Goal: Navigation & Orientation: Find specific page/section

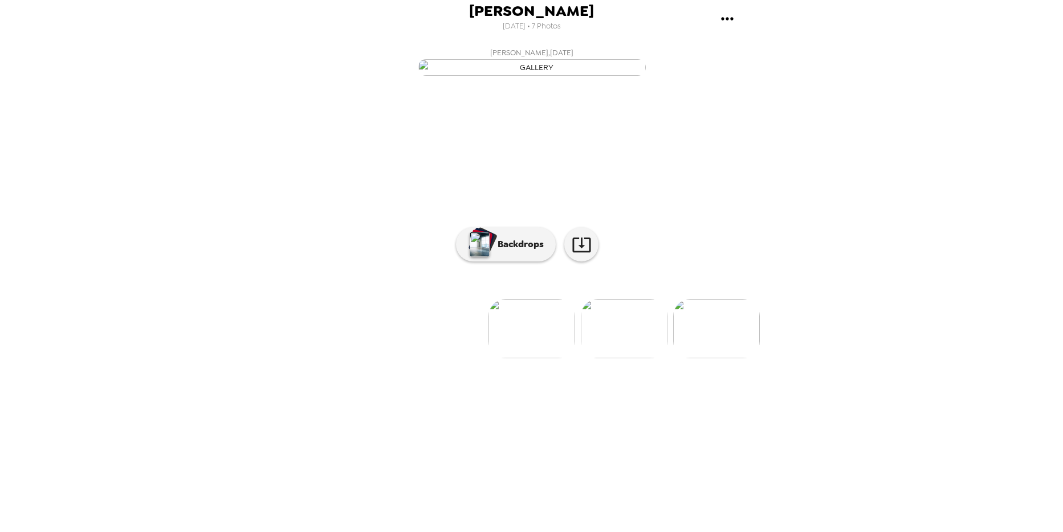
click at [653, 359] on img at bounding box center [624, 328] width 87 height 59
click at [575, 255] on icon at bounding box center [582, 245] width 20 height 20
click at [448, 359] on img at bounding box center [440, 328] width 87 height 59
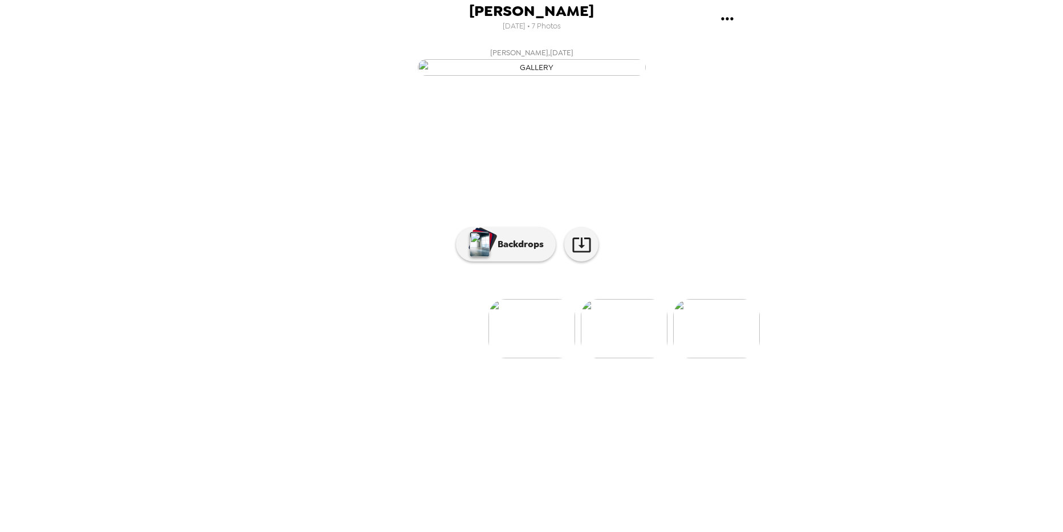
click at [605, 359] on img at bounding box center [624, 328] width 87 height 59
click at [605, 454] on div "Joy Decker , 08-28-2025 Joy Decker , 08-28-2025 Joy Decker , 08-19-2025 Joy Dec…" at bounding box center [532, 285] width 456 height 484
click at [451, 359] on img at bounding box center [440, 328] width 87 height 59
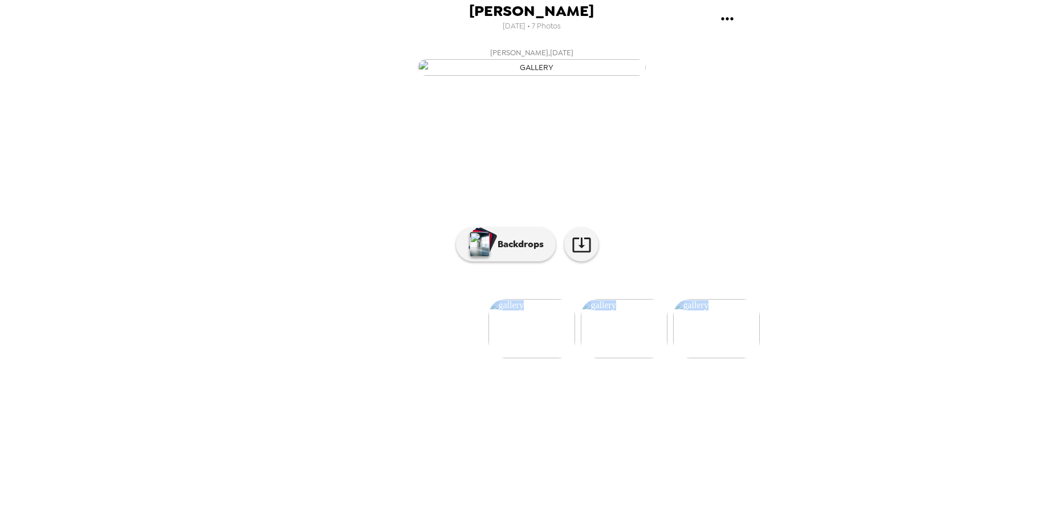
click at [603, 359] on img at bounding box center [624, 328] width 87 height 59
click at [526, 251] on p "Backdrops" at bounding box center [518, 245] width 52 height 14
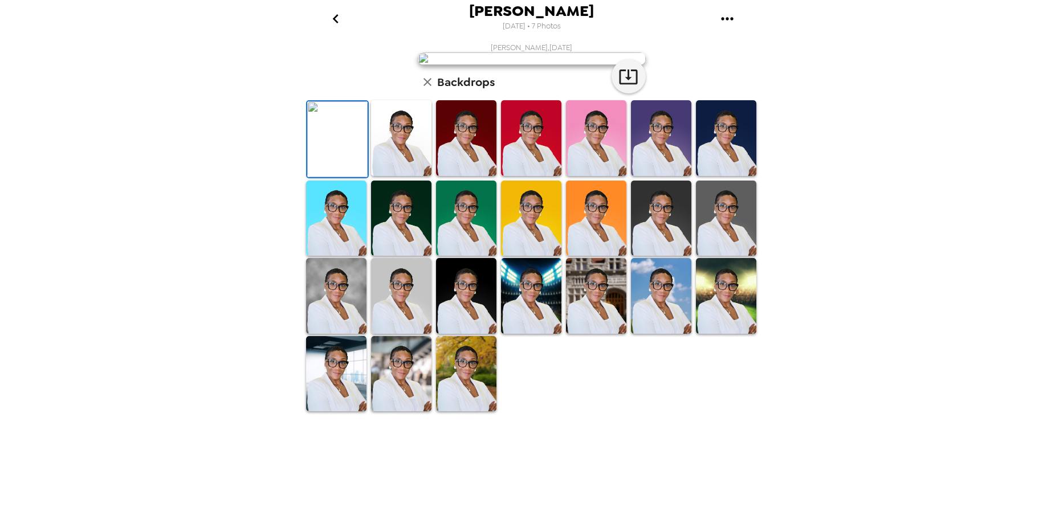
scroll to position [153, 0]
click at [336, 412] on img at bounding box center [336, 374] width 60 height 76
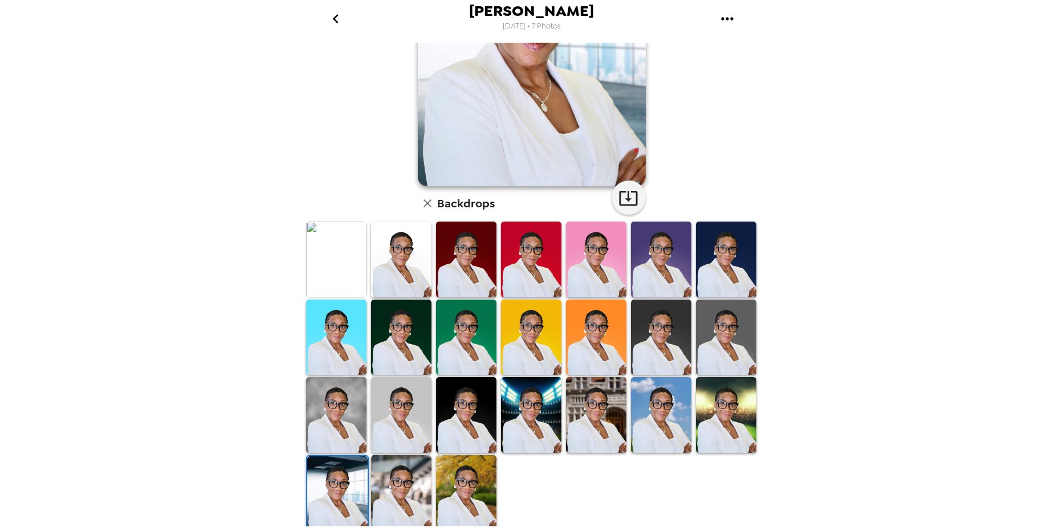
scroll to position [152, 0]
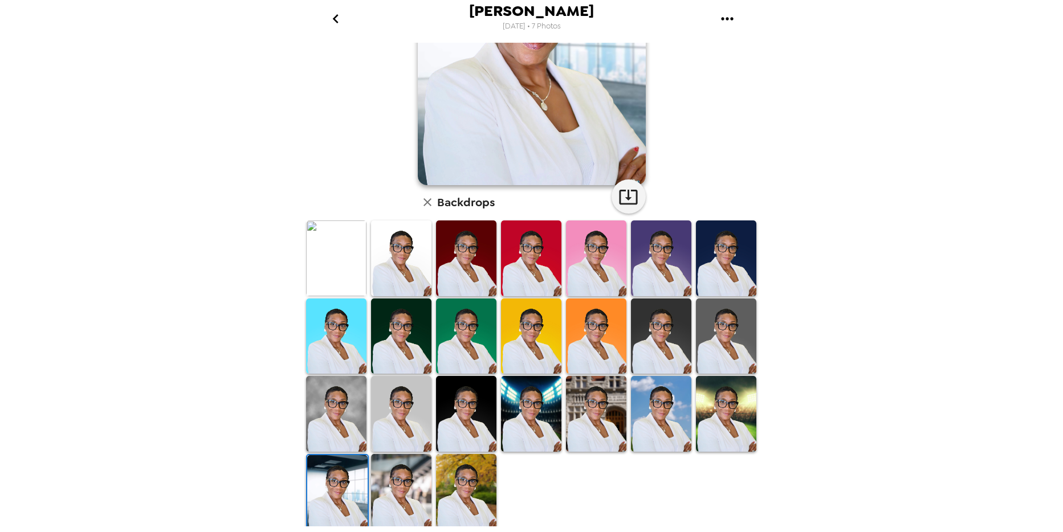
click at [343, 486] on img at bounding box center [337, 493] width 60 height 76
click at [455, 410] on img at bounding box center [466, 414] width 60 height 76
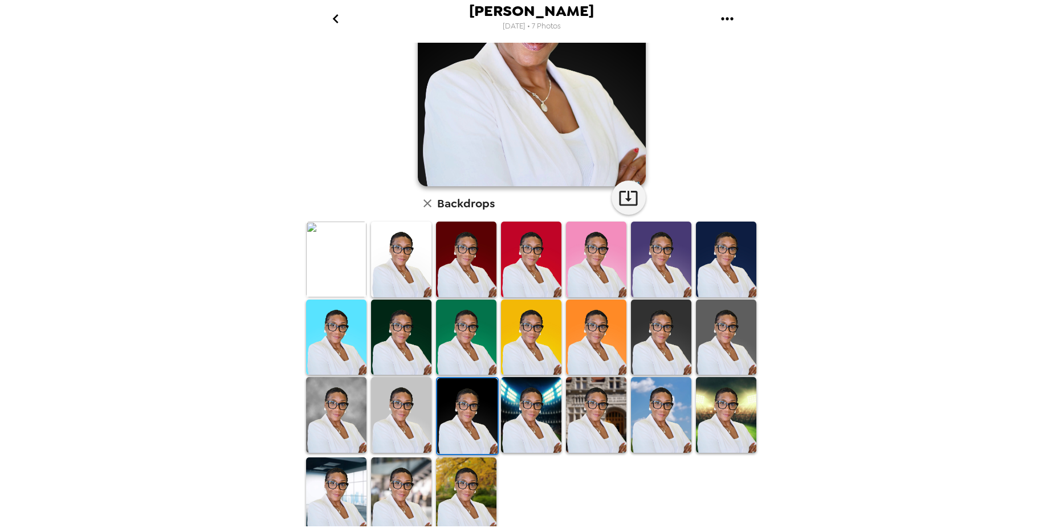
click at [455, 410] on img at bounding box center [467, 417] width 60 height 76
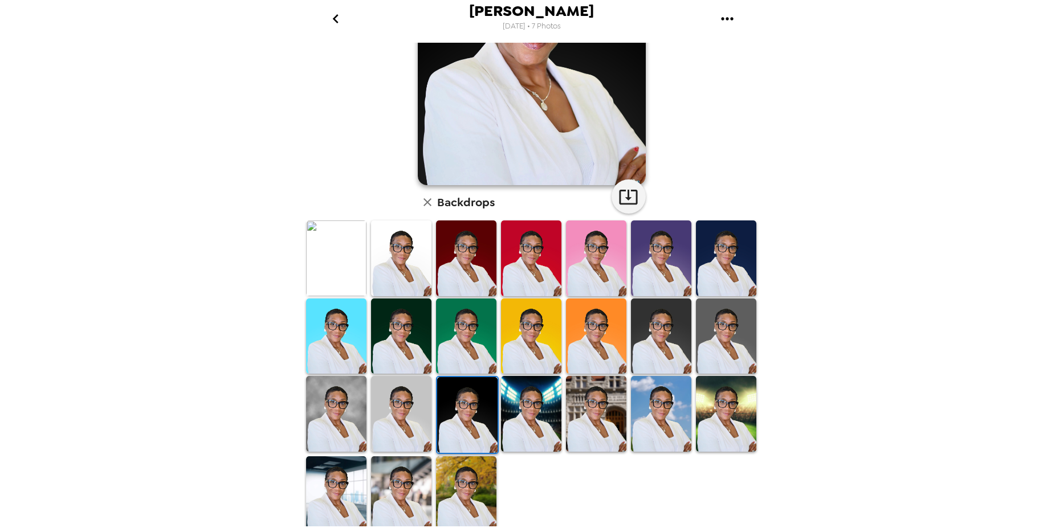
click at [393, 486] on img at bounding box center [401, 495] width 60 height 76
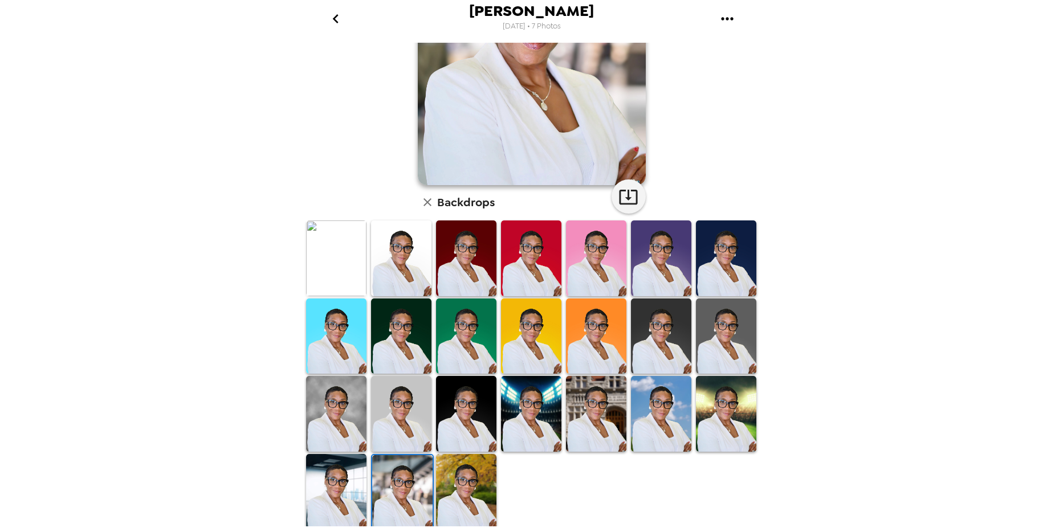
click at [393, 486] on img at bounding box center [402, 493] width 60 height 76
click at [321, 477] on img at bounding box center [336, 492] width 60 height 76
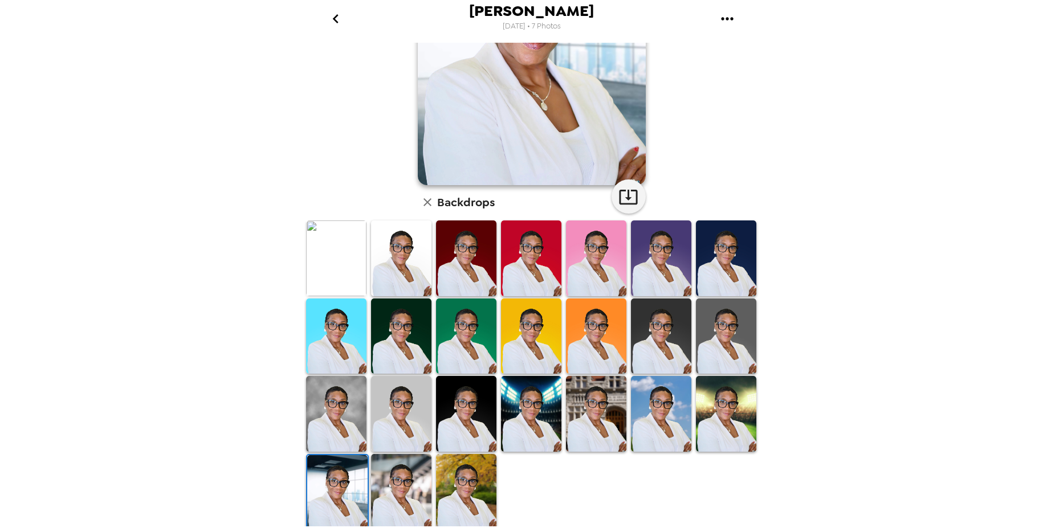
click at [321, 477] on img at bounding box center [337, 493] width 60 height 76
click at [414, 468] on img at bounding box center [401, 492] width 60 height 76
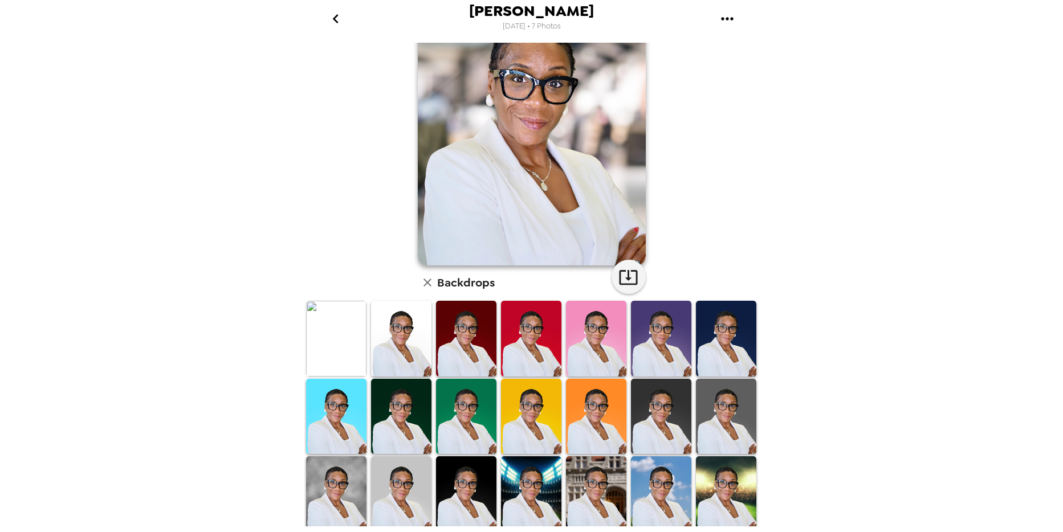
scroll to position [38, 0]
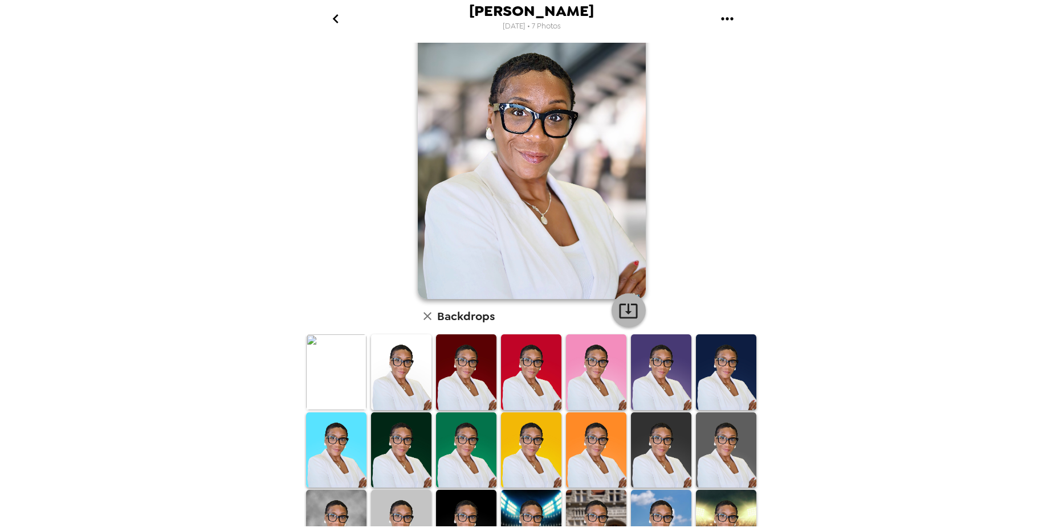
click at [621, 311] on icon "button" at bounding box center [628, 311] width 18 height 15
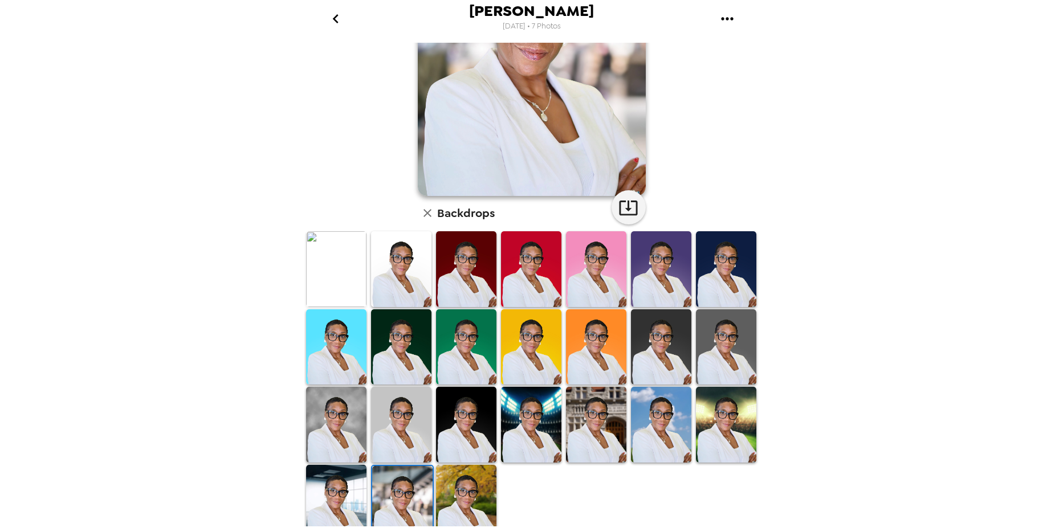
scroll to position [152, 0]
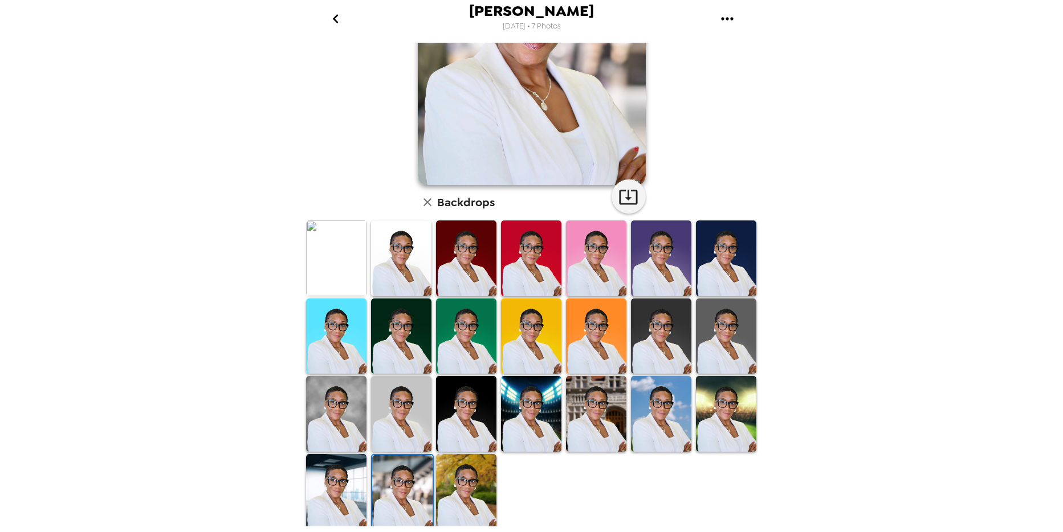
click at [337, 483] on img at bounding box center [336, 492] width 60 height 76
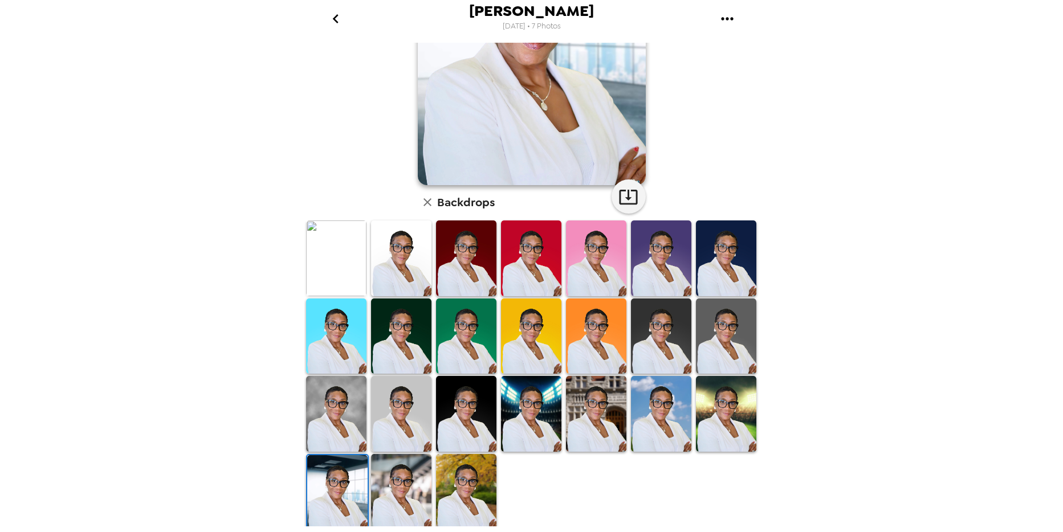
click at [634, 193] on icon "button" at bounding box center [628, 197] width 20 height 20
click at [719, 391] on img at bounding box center [726, 414] width 60 height 76
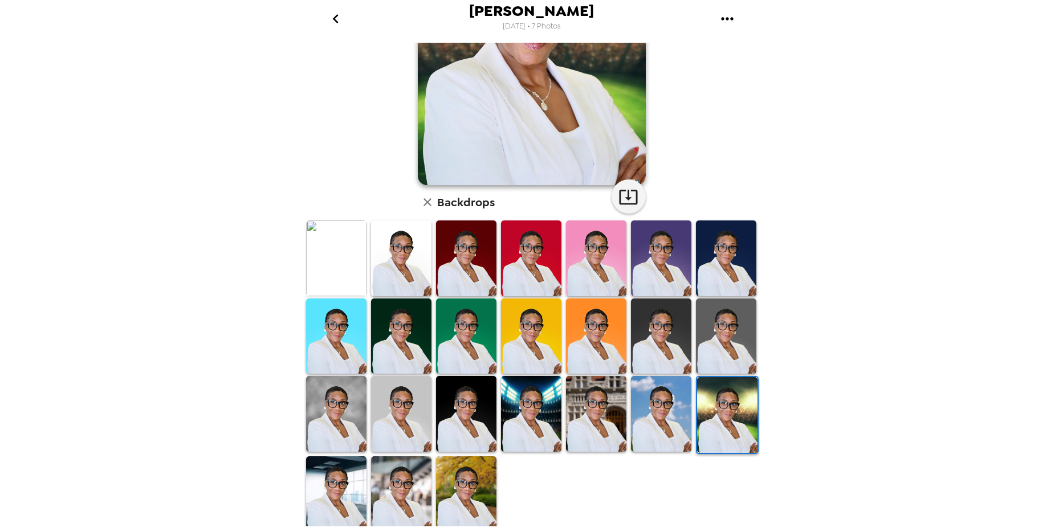
click at [592, 420] on img at bounding box center [596, 414] width 60 height 76
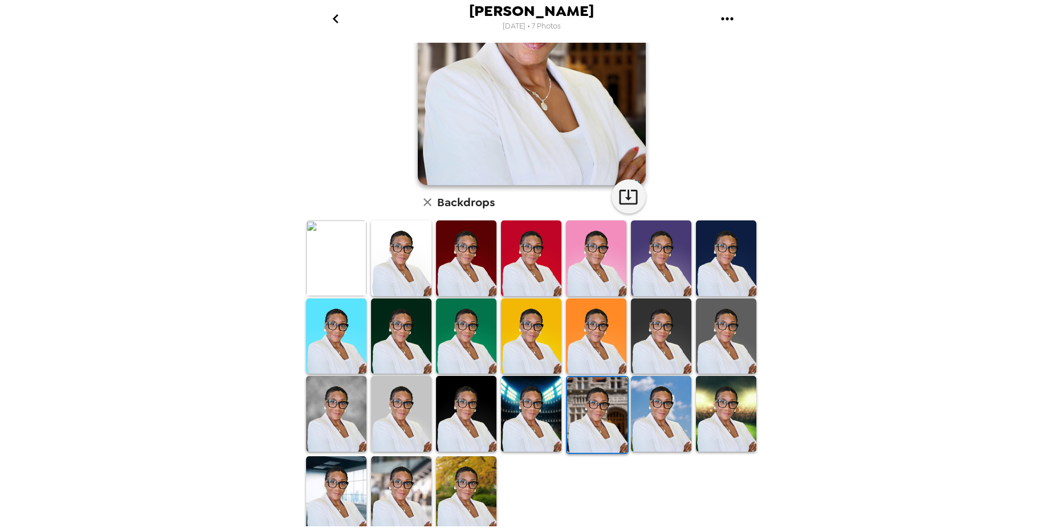
click at [537, 418] on img at bounding box center [531, 414] width 60 height 76
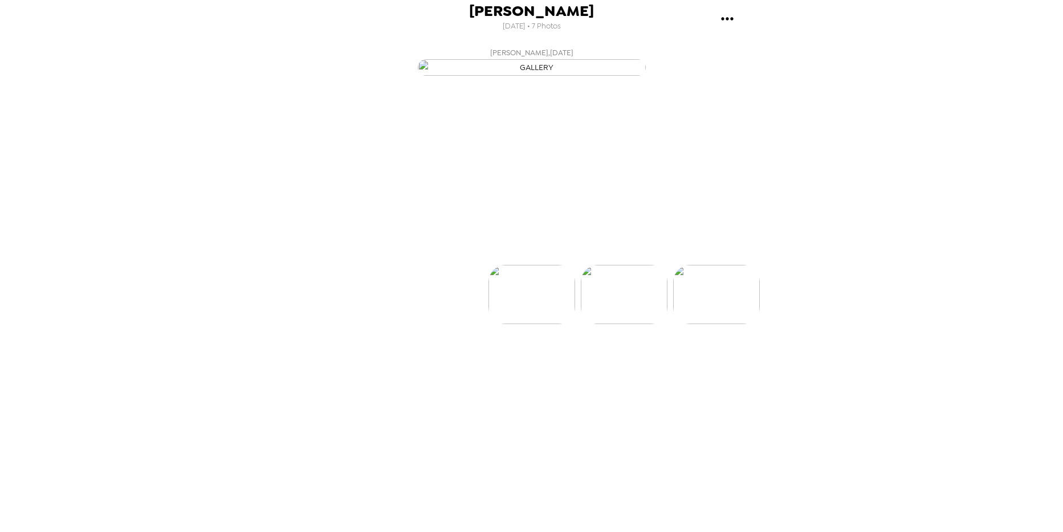
scroll to position [0, 92]
click at [469, 359] on img at bounding box center [440, 328] width 87 height 59
click at [539, 251] on p "Backdrops" at bounding box center [518, 245] width 52 height 14
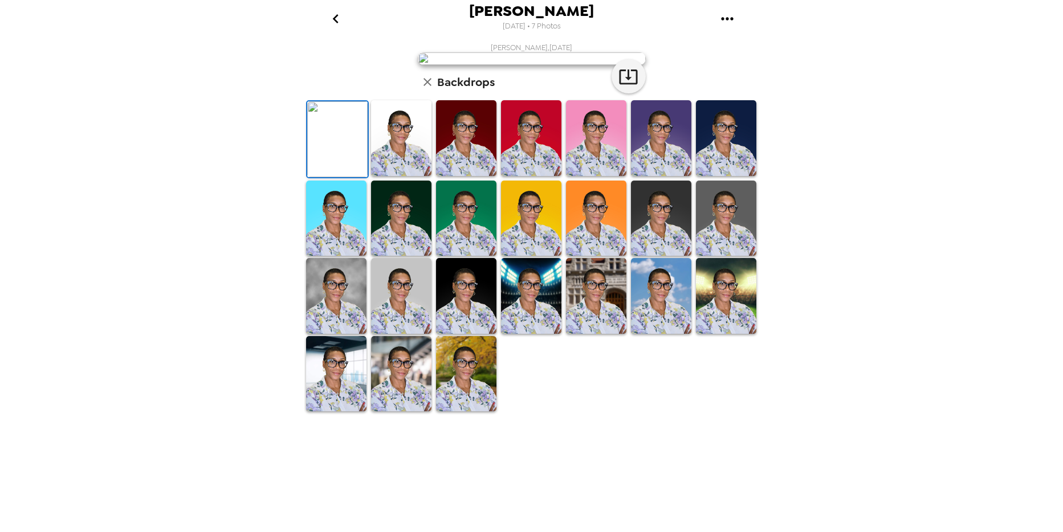
scroll to position [155, 0]
click at [342, 412] on img at bounding box center [336, 374] width 60 height 76
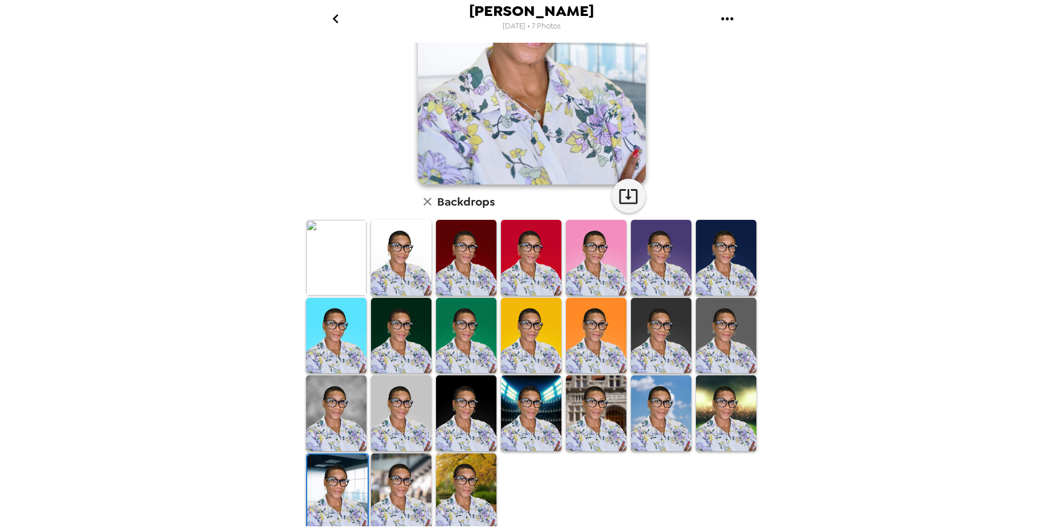
click at [622, 194] on icon "button" at bounding box center [628, 196] width 20 height 20
click at [393, 495] on img at bounding box center [401, 492] width 60 height 76
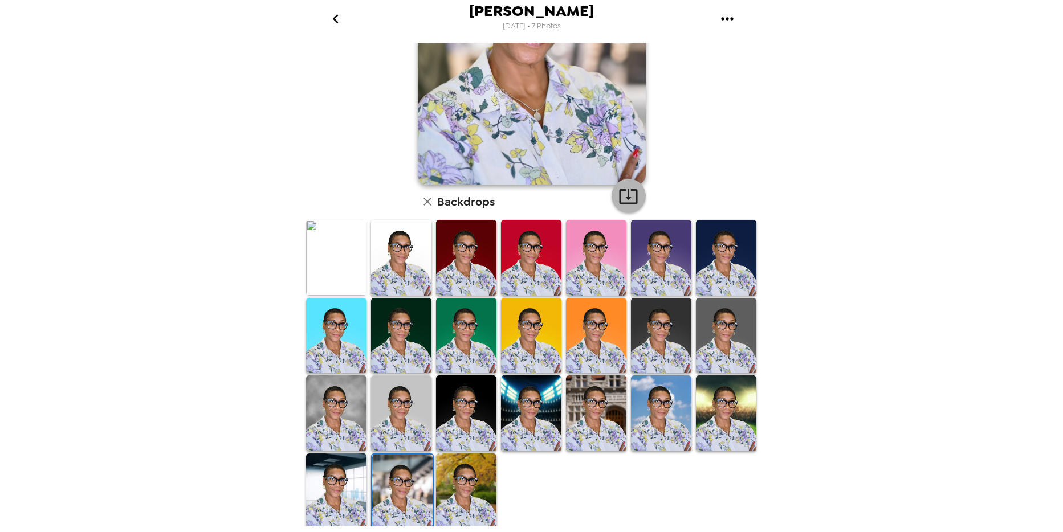
click at [620, 189] on icon "button" at bounding box center [628, 196] width 18 height 15
click at [424, 202] on icon "button" at bounding box center [428, 202] width 8 height 8
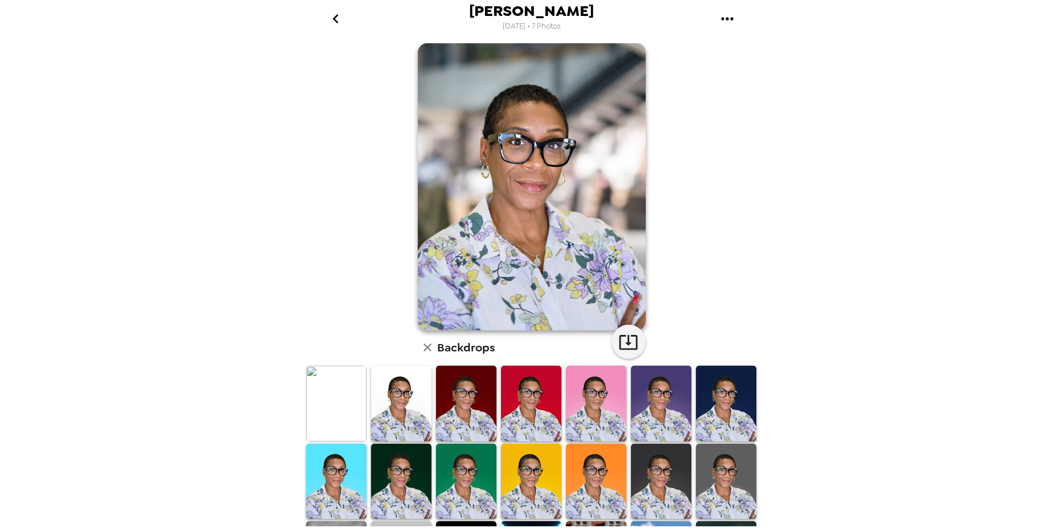
scroll to position [0, 0]
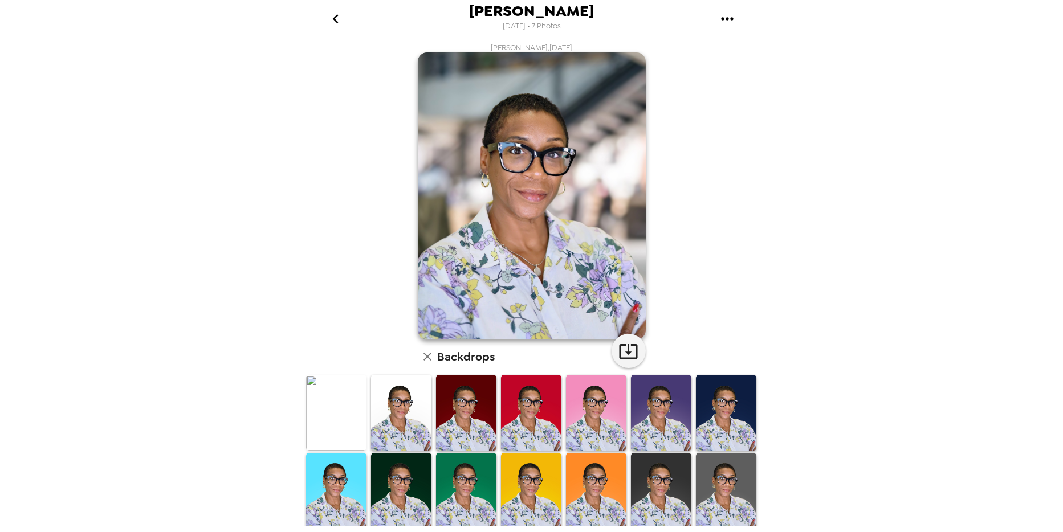
click at [627, 352] on icon "button" at bounding box center [628, 351] width 20 height 20
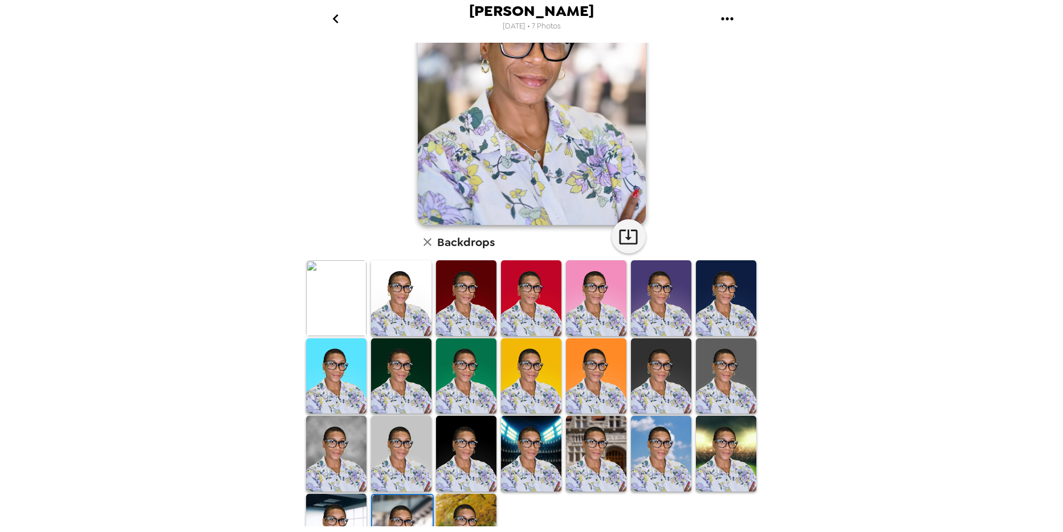
scroll to position [155, 0]
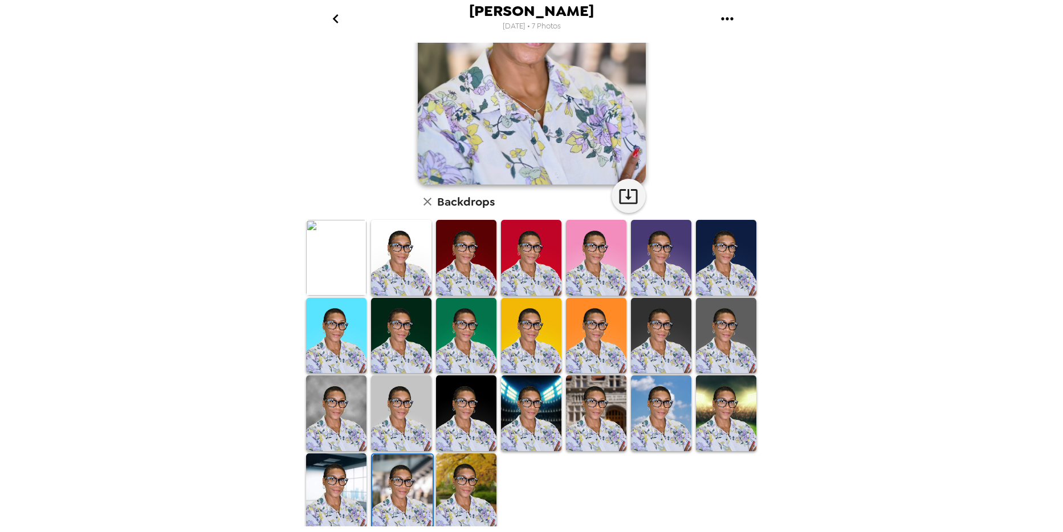
click at [336, 494] on img at bounding box center [336, 492] width 60 height 76
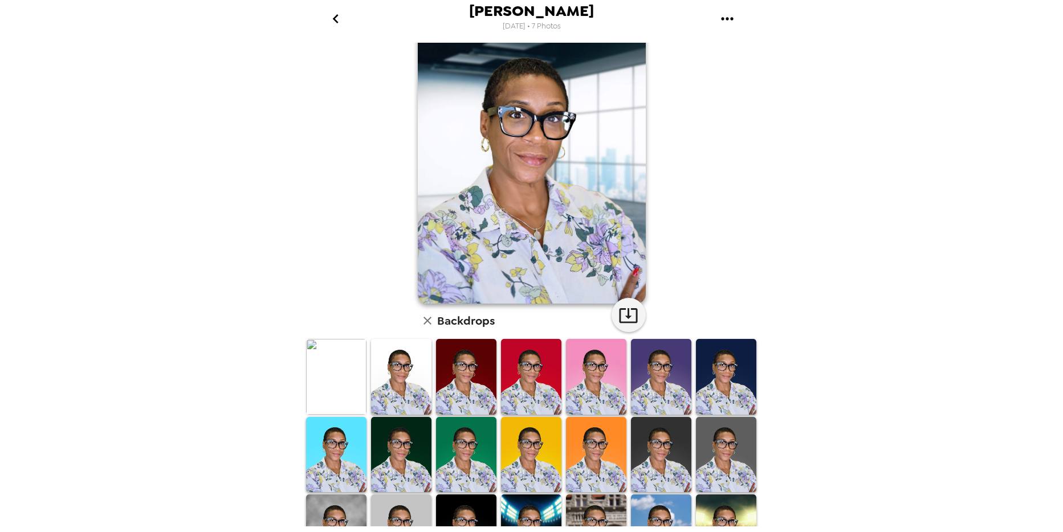
scroll to position [3, 0]
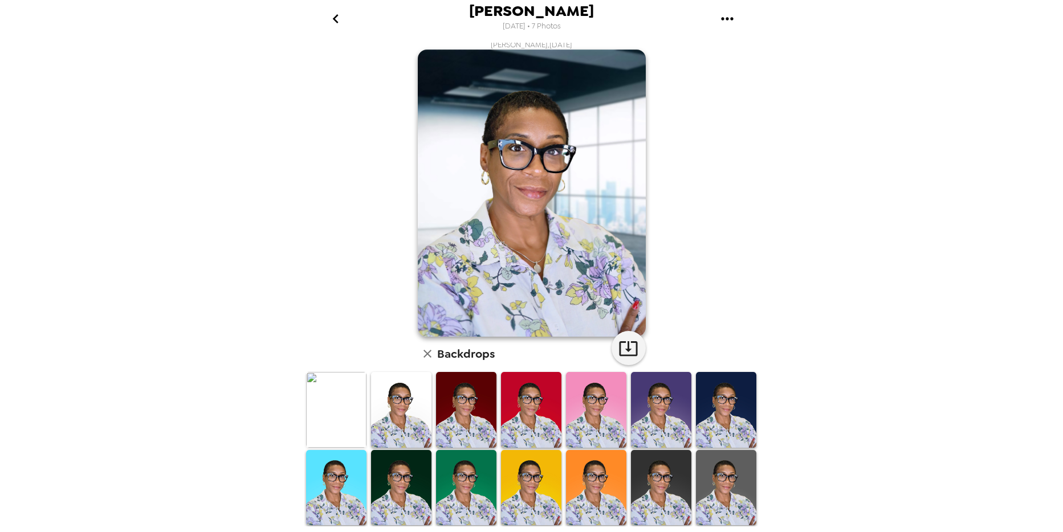
click at [624, 353] on icon "button" at bounding box center [628, 349] width 20 height 20
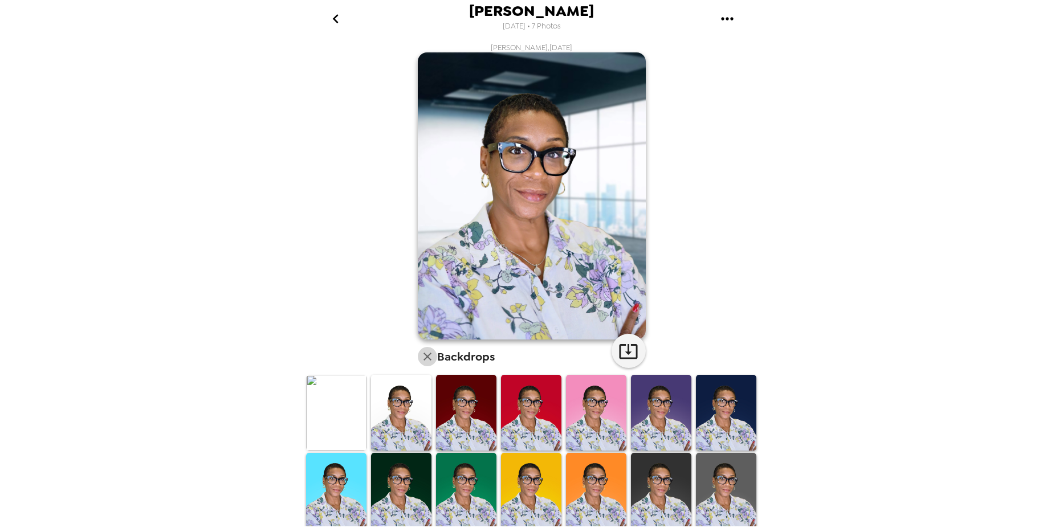
click at [424, 351] on icon "button" at bounding box center [428, 357] width 14 height 14
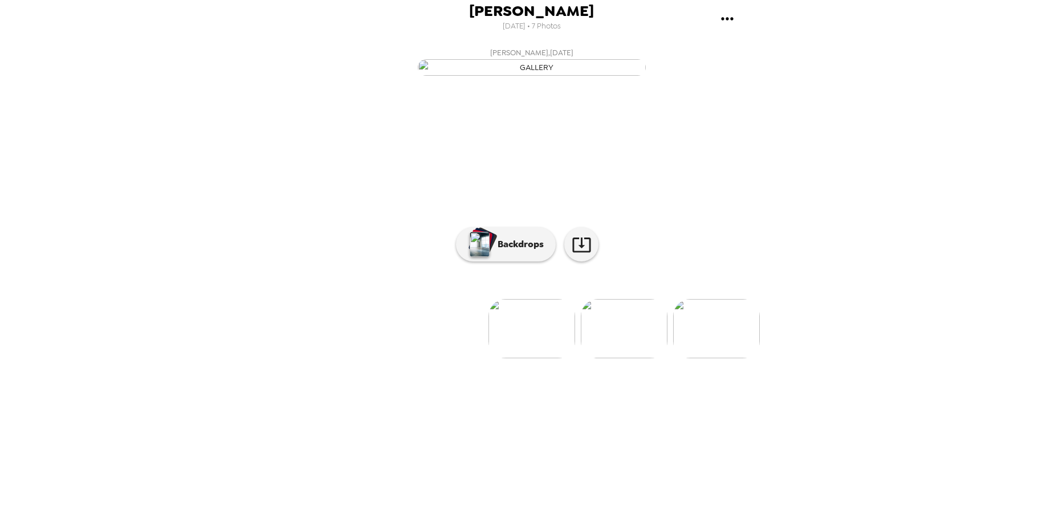
click at [628, 359] on img at bounding box center [624, 328] width 87 height 59
click at [707, 359] on img at bounding box center [717, 328] width 87 height 59
click at [707, 359] on img at bounding box center [718, 328] width 87 height 59
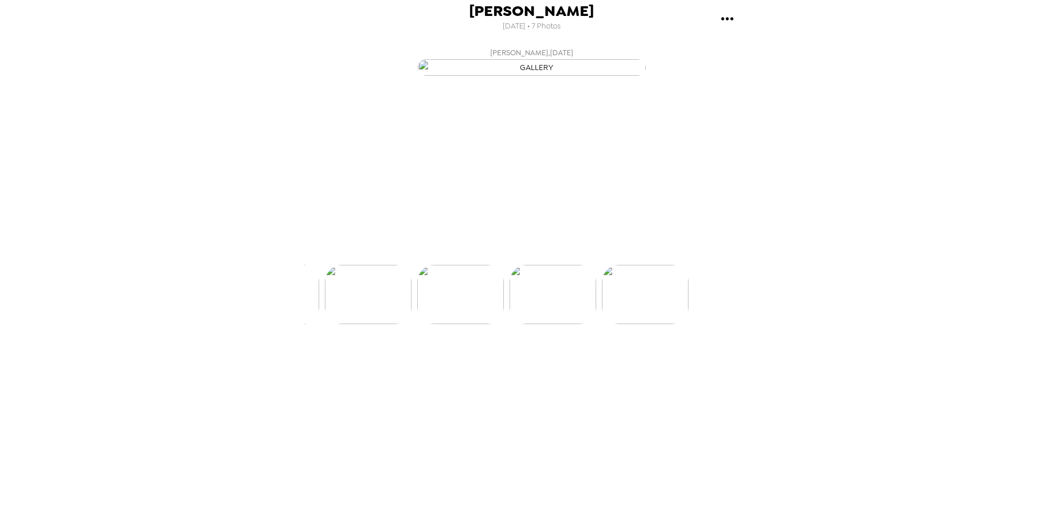
scroll to position [0, 459]
click at [521, 251] on p "Backdrops" at bounding box center [518, 245] width 52 height 14
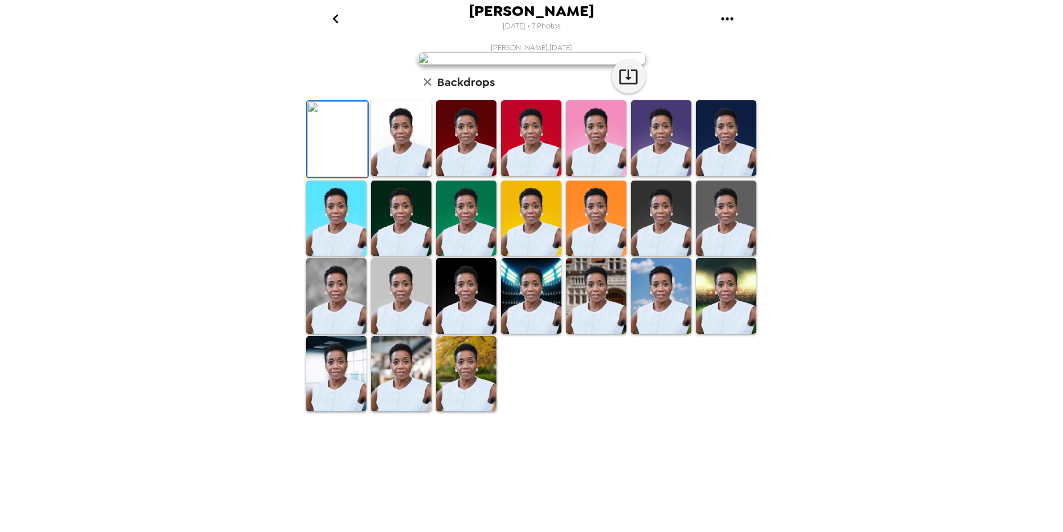
scroll to position [153, 0]
click at [326, 412] on img at bounding box center [336, 374] width 60 height 76
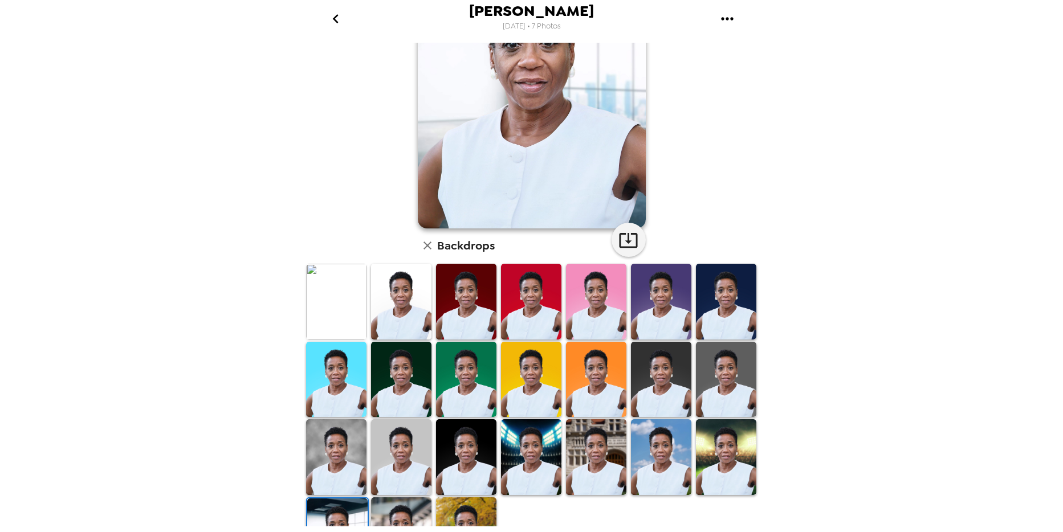
scroll to position [19, 0]
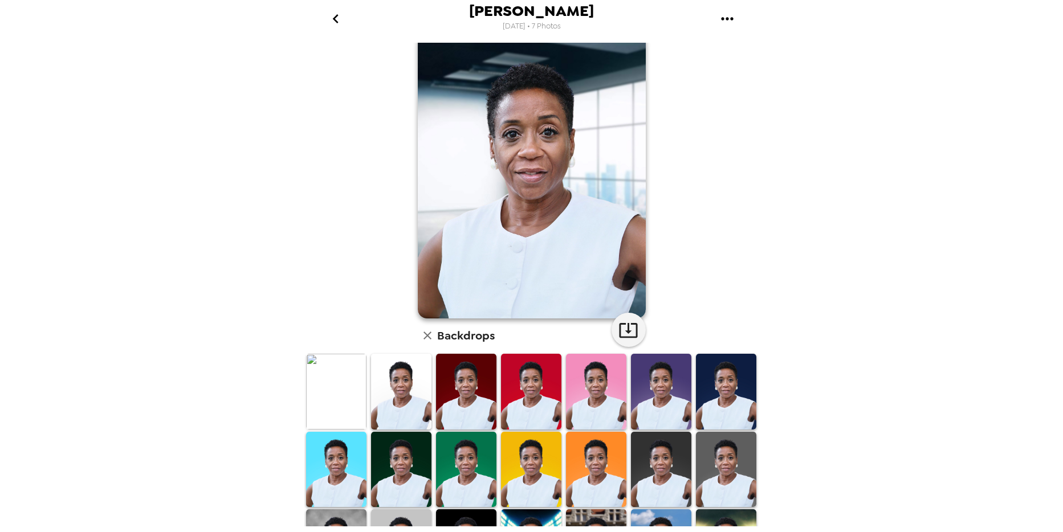
click at [340, 15] on icon "go back" at bounding box center [336, 19] width 18 height 18
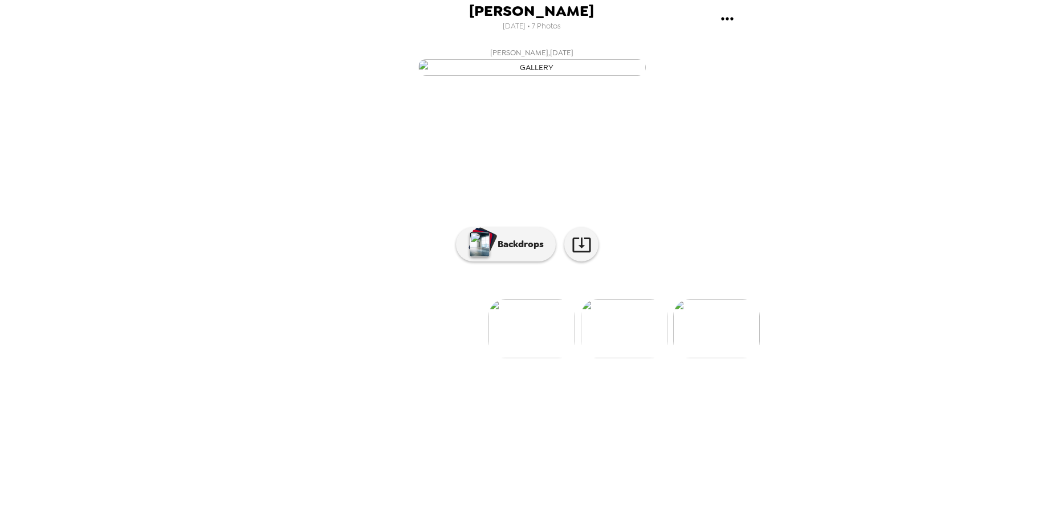
click at [685, 359] on img at bounding box center [716, 328] width 87 height 59
click at [704, 359] on img at bounding box center [717, 328] width 87 height 59
